Goal: Task Accomplishment & Management: Use online tool/utility

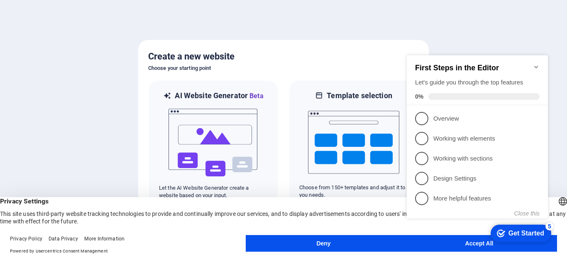
click at [451, 245] on div "checkmark Get Started 5 First Steps in the Editor Let's guide you through the t…" at bounding box center [479, 146] width 151 height 198
click at [439, 243] on div "checkmark Get Started 5 First Steps in the Editor Let's guide you through the t…" at bounding box center [479, 146] width 151 height 198
click at [535, 66] on icon "Minimize checklist" at bounding box center [536, 67] width 4 height 2
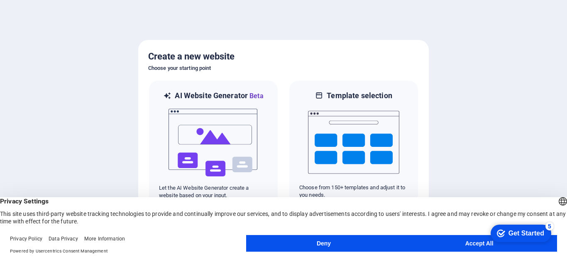
click at [439, 243] on button "Accept All" at bounding box center [480, 243] width 156 height 17
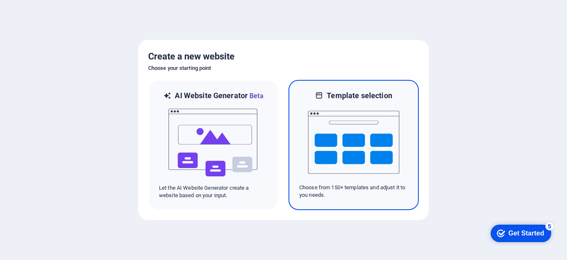
click at [368, 154] on img at bounding box center [353, 142] width 91 height 83
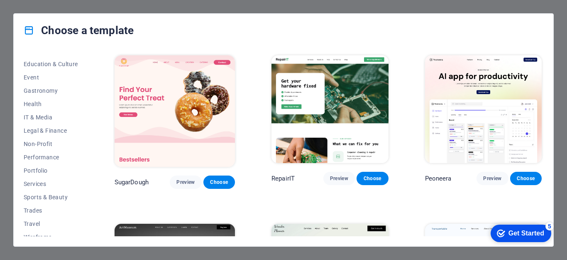
scroll to position [150, 0]
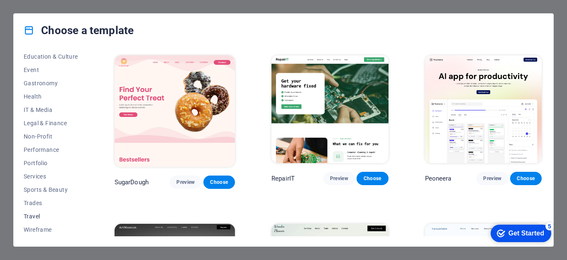
click at [34, 213] on span "Travel" at bounding box center [51, 216] width 54 height 7
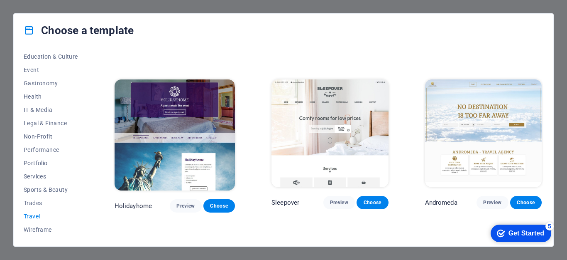
scroll to position [148, 0]
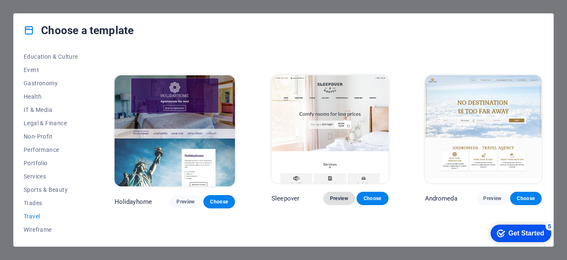
click at [338, 196] on span "Preview" at bounding box center [339, 198] width 18 height 7
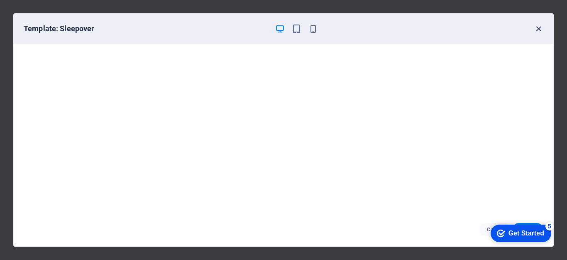
click at [538, 31] on icon "button" at bounding box center [539, 29] width 10 height 10
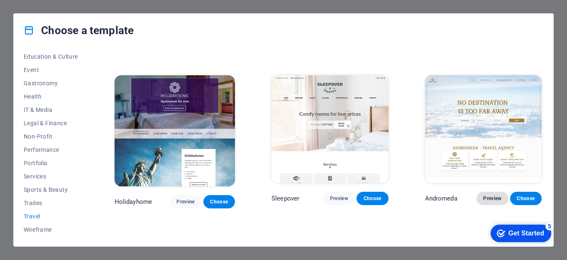
click at [485, 195] on span "Preview" at bounding box center [492, 198] width 18 height 7
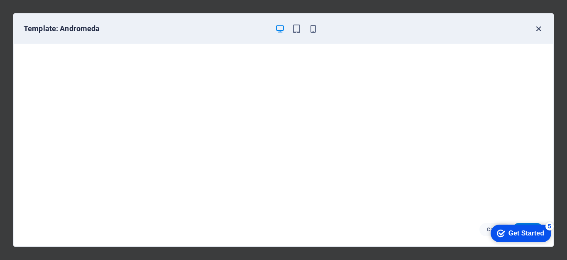
click at [540, 30] on icon "button" at bounding box center [539, 29] width 10 height 10
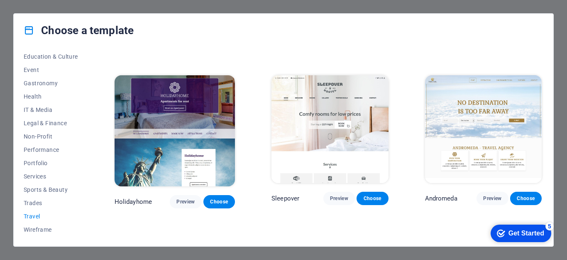
click at [4, 80] on div "Choose a template All Templates My Templates New Trending Landingpage Multipage…" at bounding box center [283, 130] width 567 height 260
click at [558, 118] on div "Choose a template All Templates My Templates New Trending Landingpage Multipage…" at bounding box center [283, 130] width 567 height 260
click at [522, 230] on div "Get Started" at bounding box center [527, 232] width 36 height 7
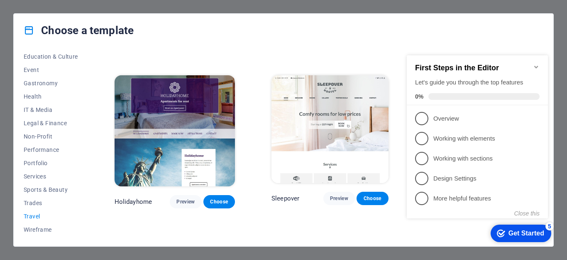
click at [555, 85] on div "Choose a template All Templates My Templates New Trending Landingpage Multipage…" at bounding box center [283, 130] width 567 height 260
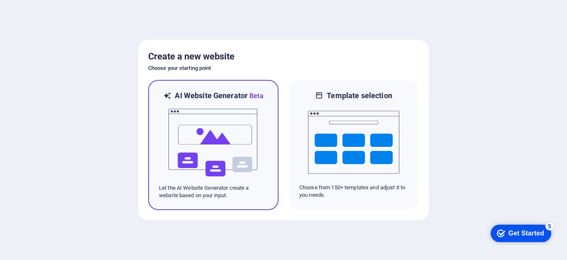
click at [206, 129] on img at bounding box center [213, 142] width 91 height 83
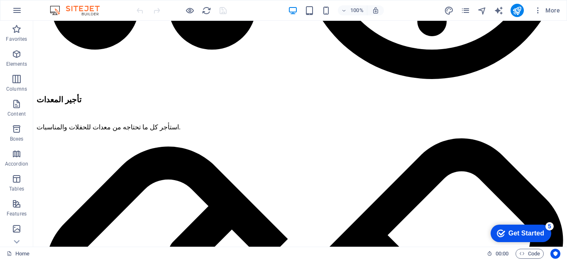
scroll to position [2781, 0]
